Goal: Transaction & Acquisition: Subscribe to service/newsletter

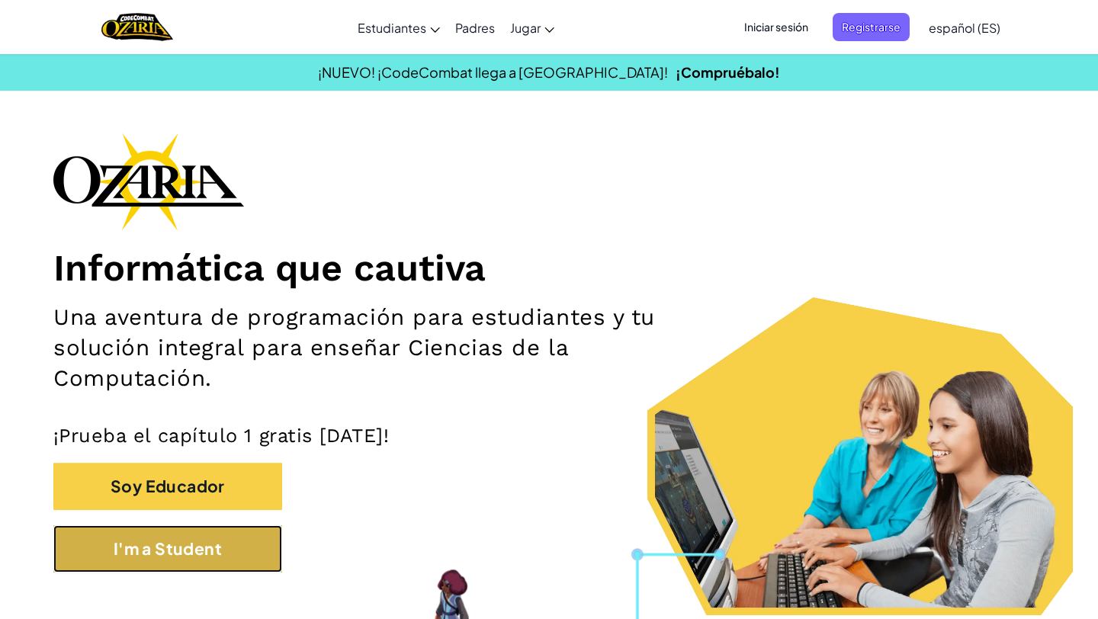
click at [151, 550] on button "I'm a Student" at bounding box center [167, 548] width 229 height 47
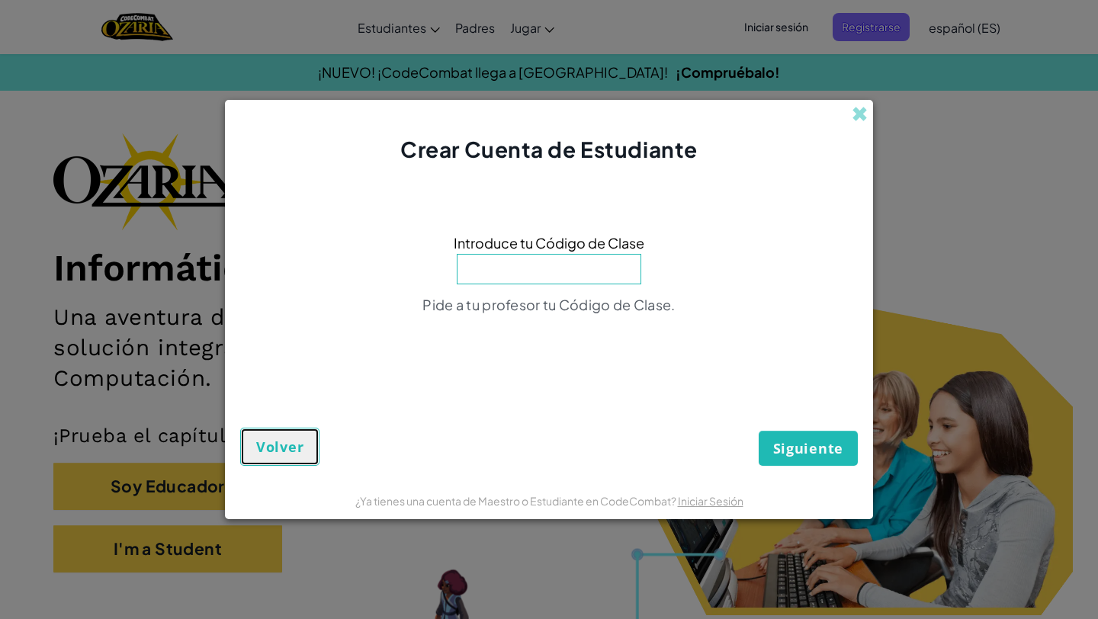
click at [271, 447] on span "Volver" at bounding box center [279, 447] width 47 height 18
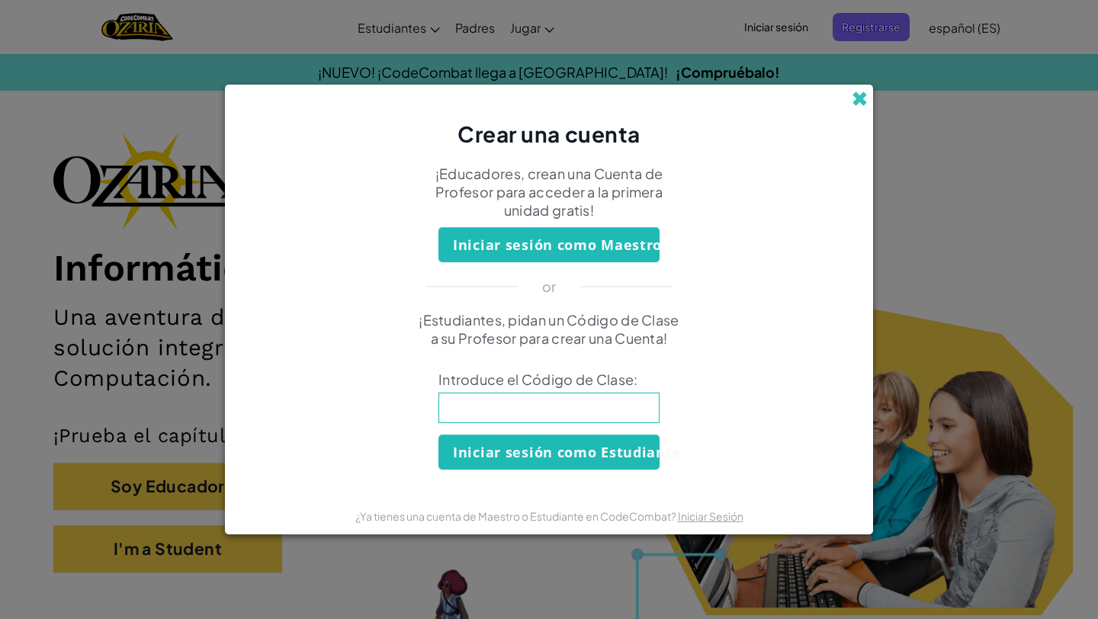
click at [867, 102] on span at bounding box center [860, 99] width 16 height 16
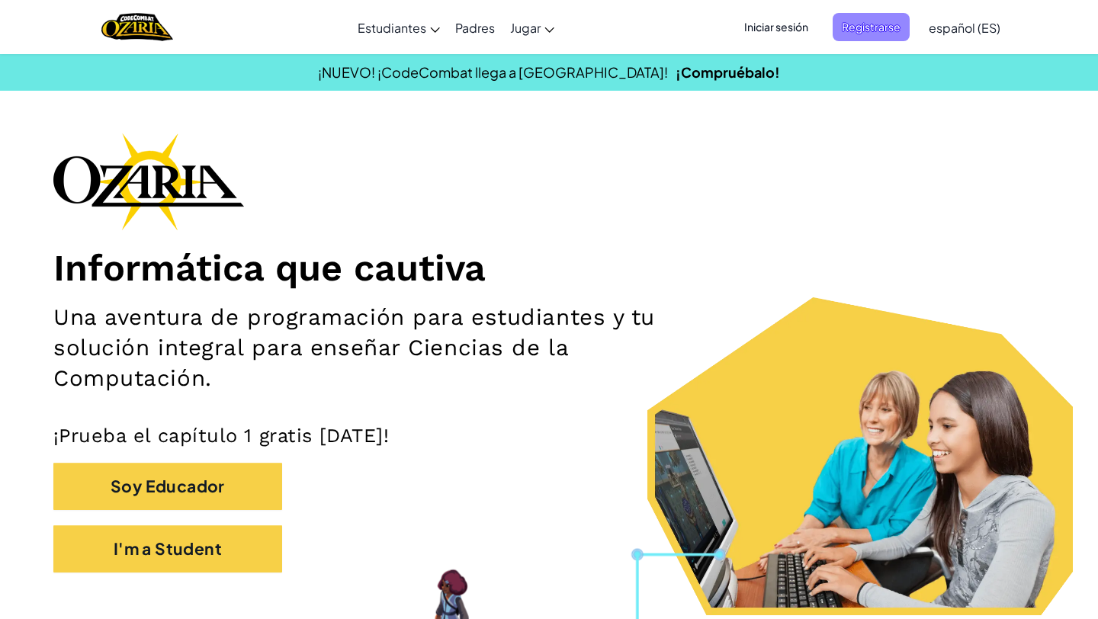
click at [883, 33] on span "Registrarse" at bounding box center [871, 27] width 77 height 28
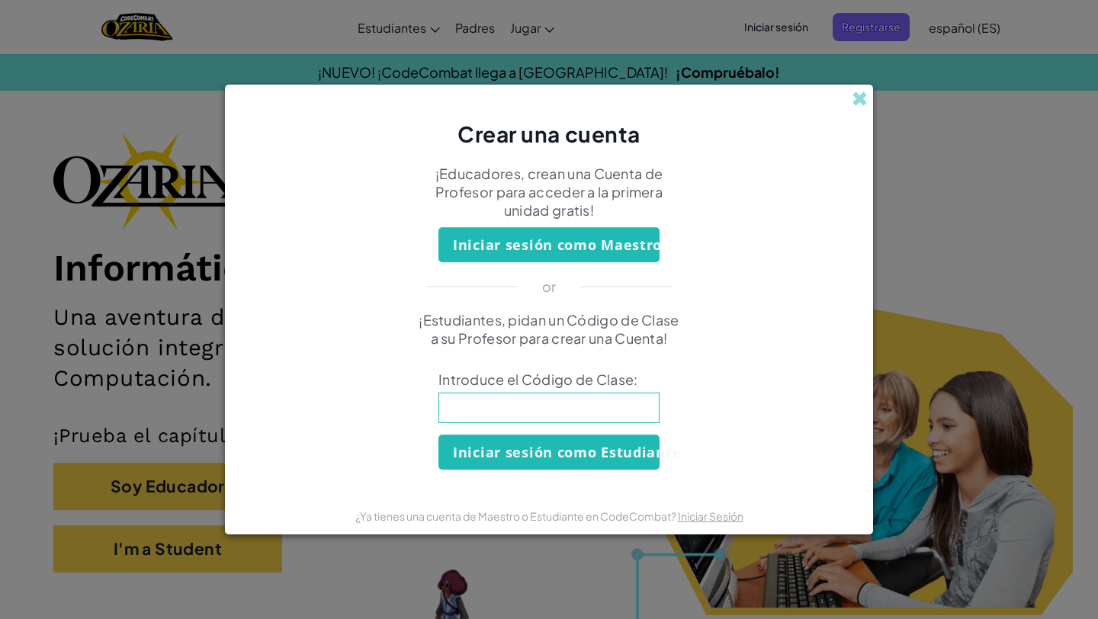
click at [616, 475] on form "¡Educadores, crean una Cuenta de Profesor para acceder a la primera unidad grat…" at bounding box center [549, 322] width 648 height 347
click at [627, 454] on button "Iniciar sesión como Estudiante" at bounding box center [548, 452] width 221 height 35
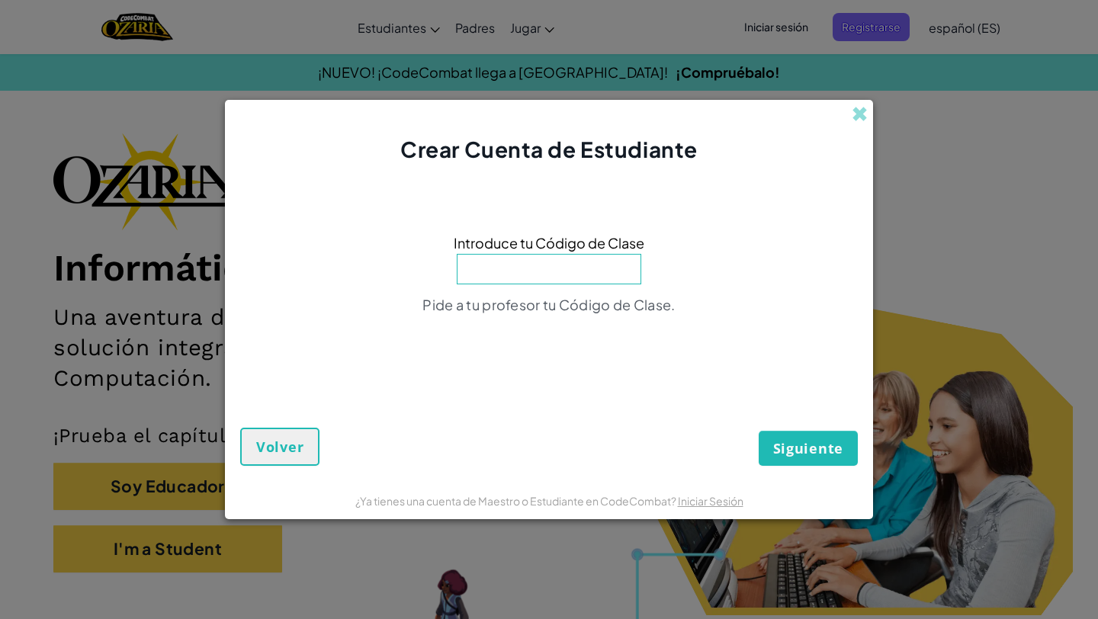
click at [863, 124] on div "Crear Cuenta de Estudiante" at bounding box center [549, 132] width 648 height 65
click at [859, 115] on span at bounding box center [860, 114] width 16 height 16
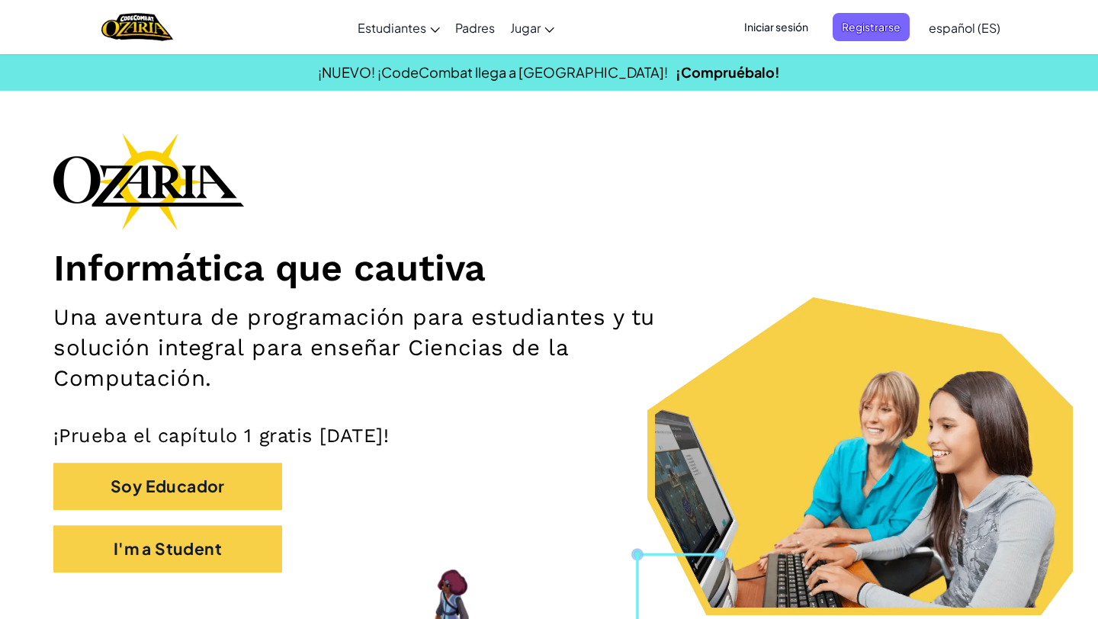
click at [776, 32] on span "Iniciar sesión" at bounding box center [776, 27] width 82 height 28
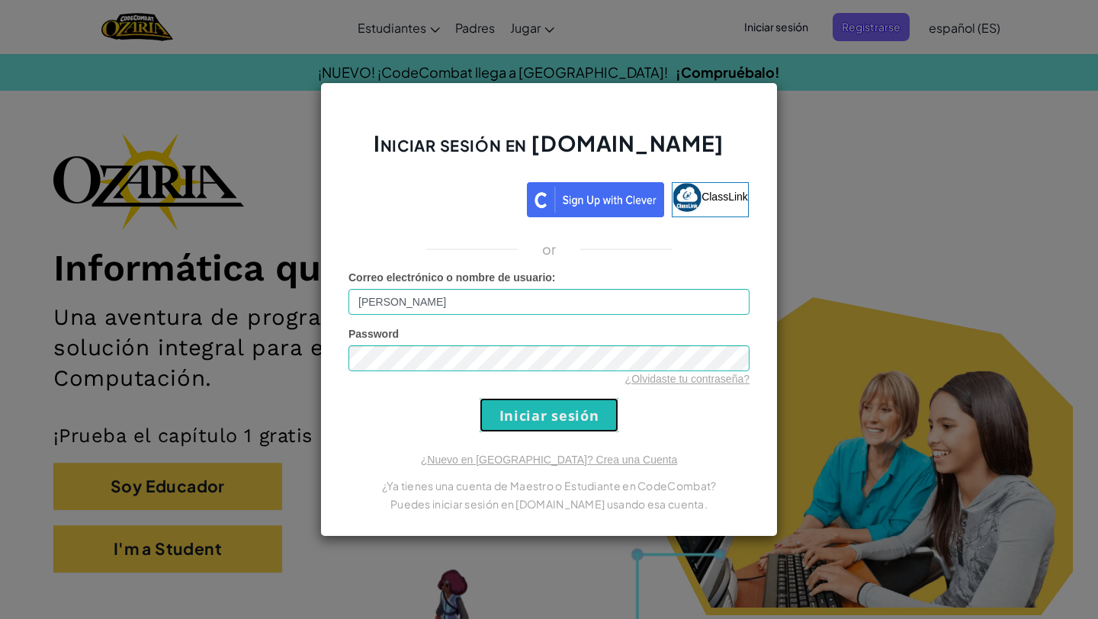
click at [535, 418] on input "Iniciar sesión" at bounding box center [549, 415] width 139 height 34
